Goal: Task Accomplishment & Management: Manage account settings

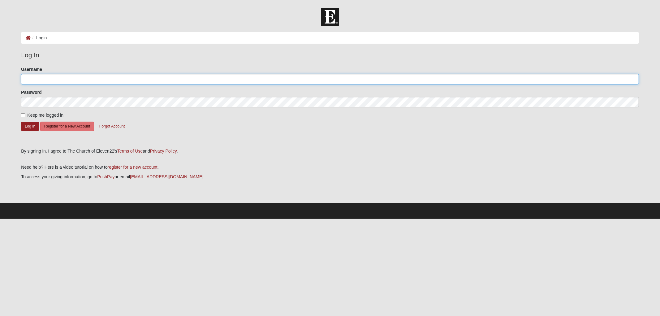
type input "[EMAIL_ADDRESS][PERSON_NAME][DOMAIN_NAME]"
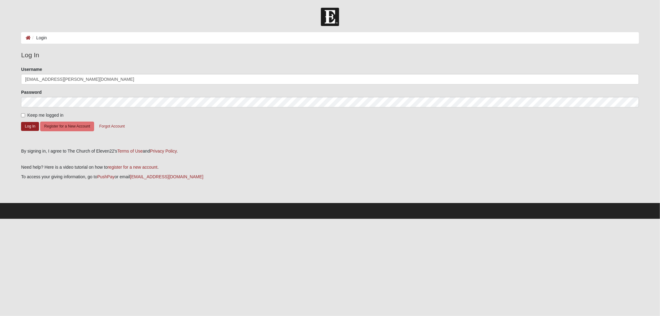
click at [39, 39] on li "Login" at bounding box center [39, 38] width 16 height 7
click at [30, 124] on button "Log In" at bounding box center [30, 126] width 18 height 9
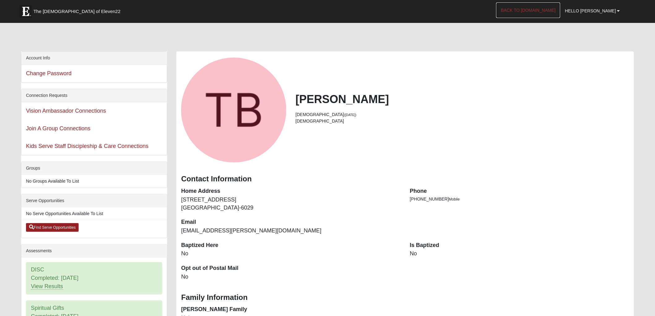
click at [552, 10] on link "Back to [DOMAIN_NAME]" at bounding box center [528, 9] width 64 height 15
